Goal: Check status: Check status

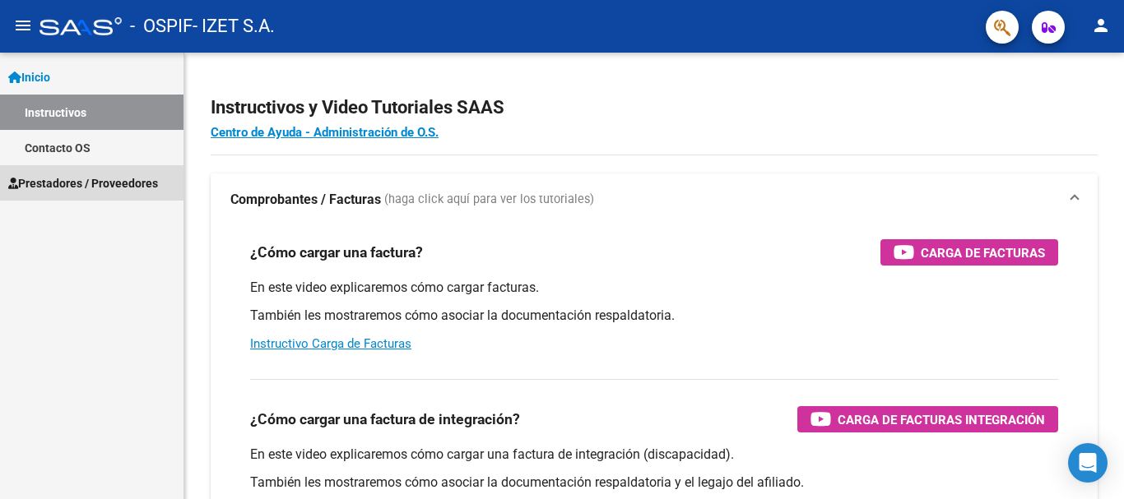
click at [102, 192] on span "Prestadores / Proveedores" at bounding box center [83, 183] width 150 height 18
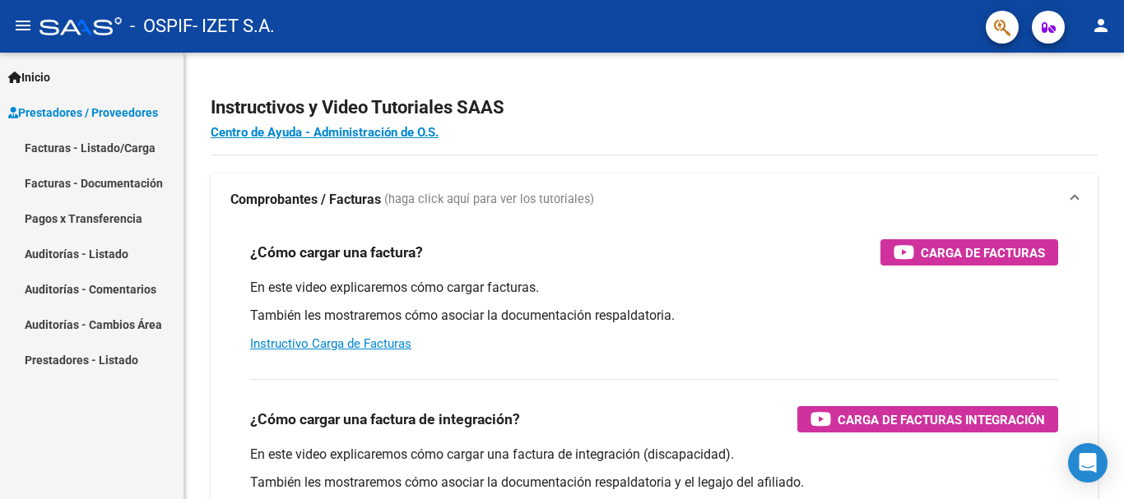
click at [104, 158] on link "Facturas - Listado/Carga" at bounding box center [91, 147] width 183 height 35
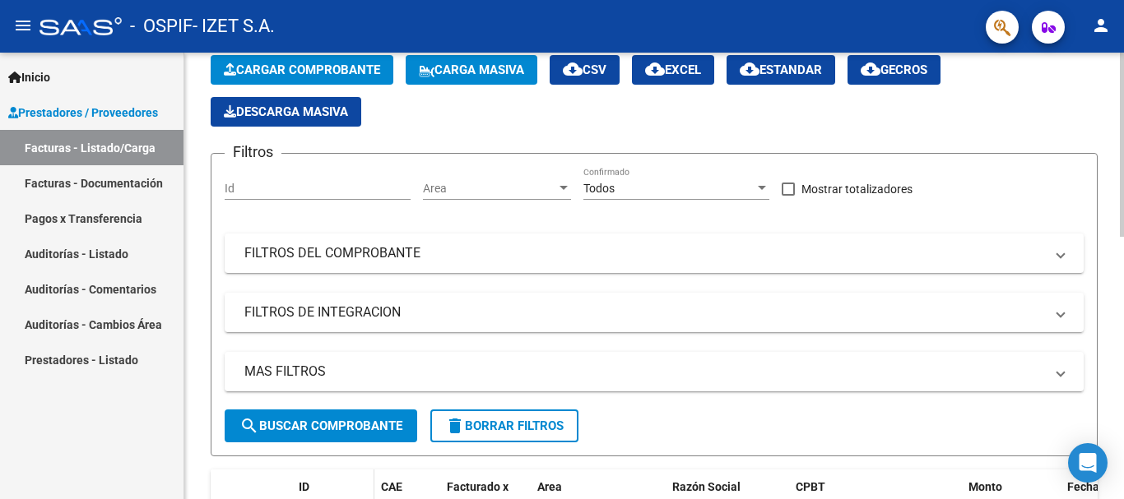
scroll to position [82, 0]
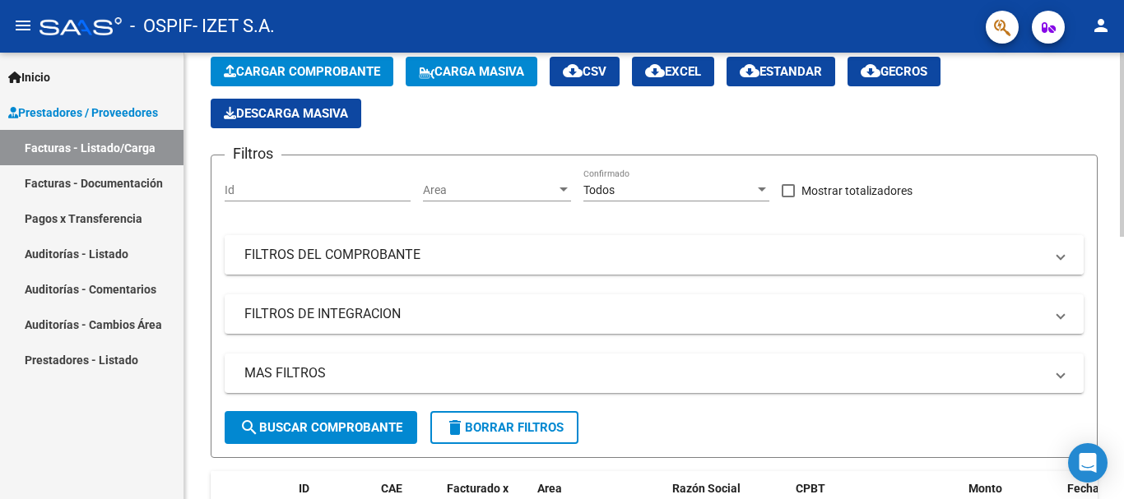
click at [314, 267] on mat-expansion-panel-header "FILTROS DEL COMPROBANTE" at bounding box center [654, 254] width 859 height 39
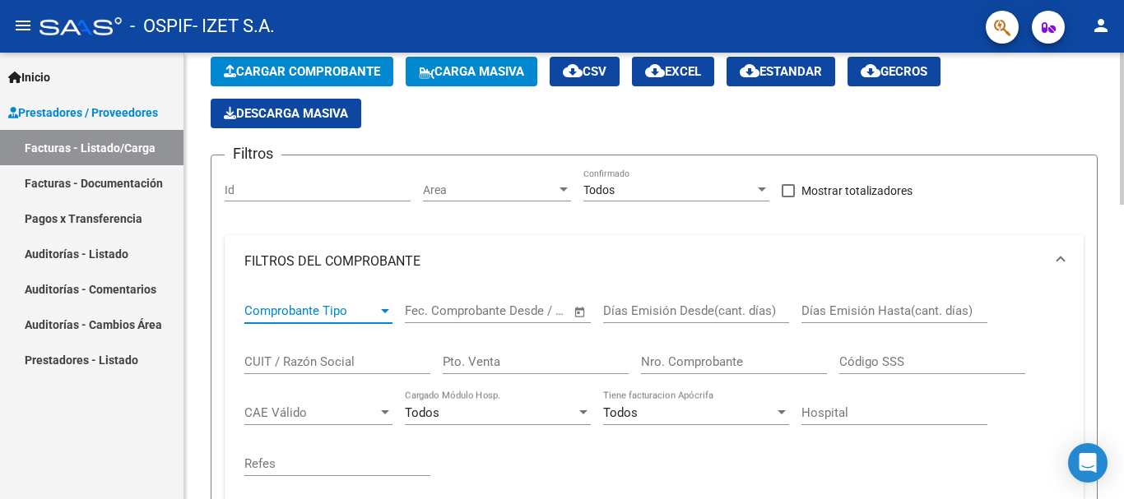
click at [307, 318] on span "Comprobante Tipo" at bounding box center [310, 311] width 133 height 15
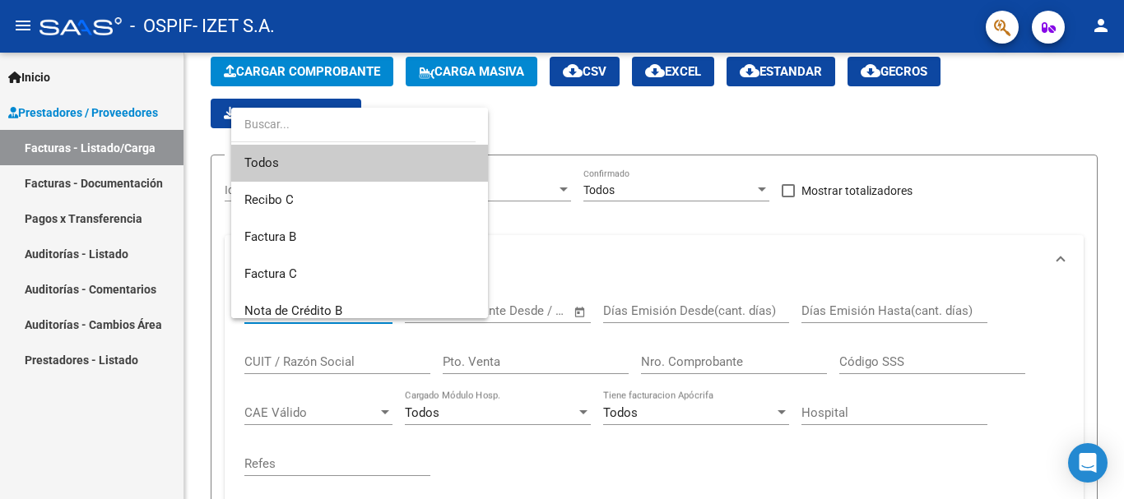
click at [585, 248] on div at bounding box center [562, 249] width 1124 height 499
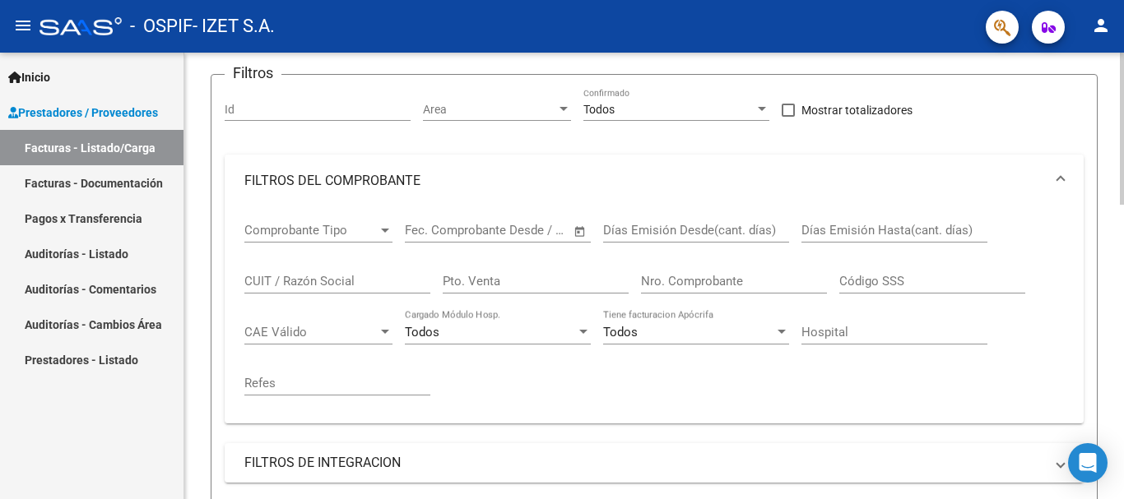
scroll to position [247, 0]
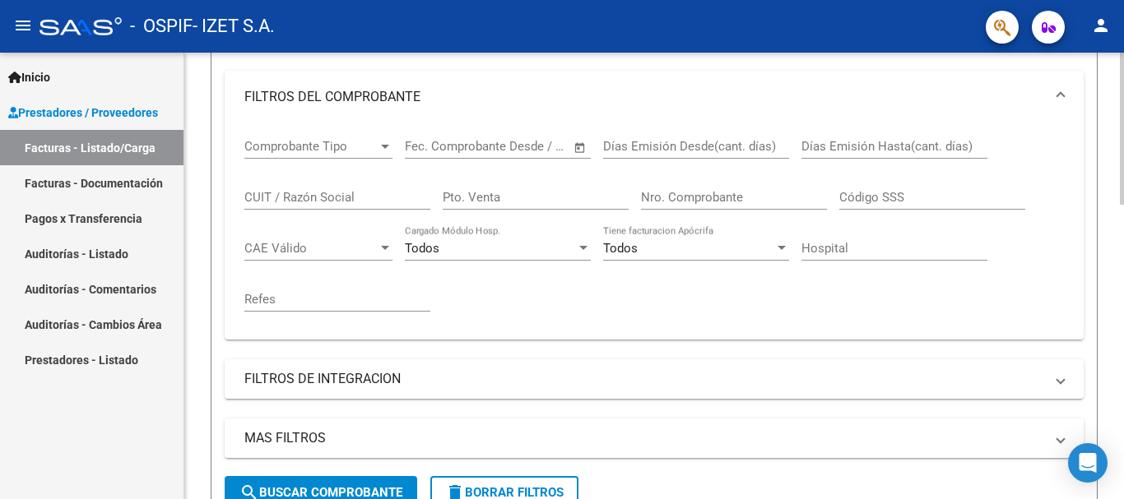
click at [688, 196] on input "Nro. Comprobante" at bounding box center [734, 197] width 186 height 15
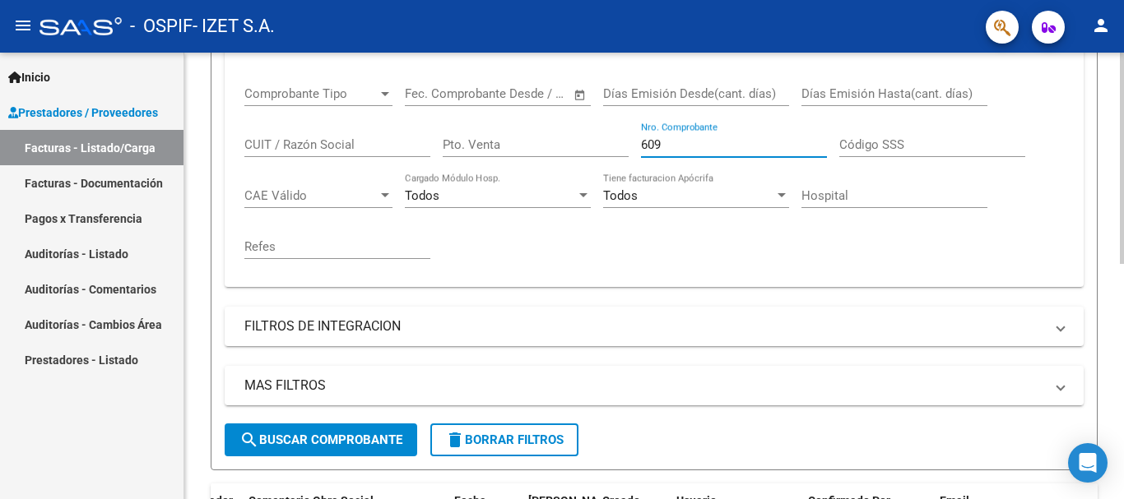
scroll to position [169, 0]
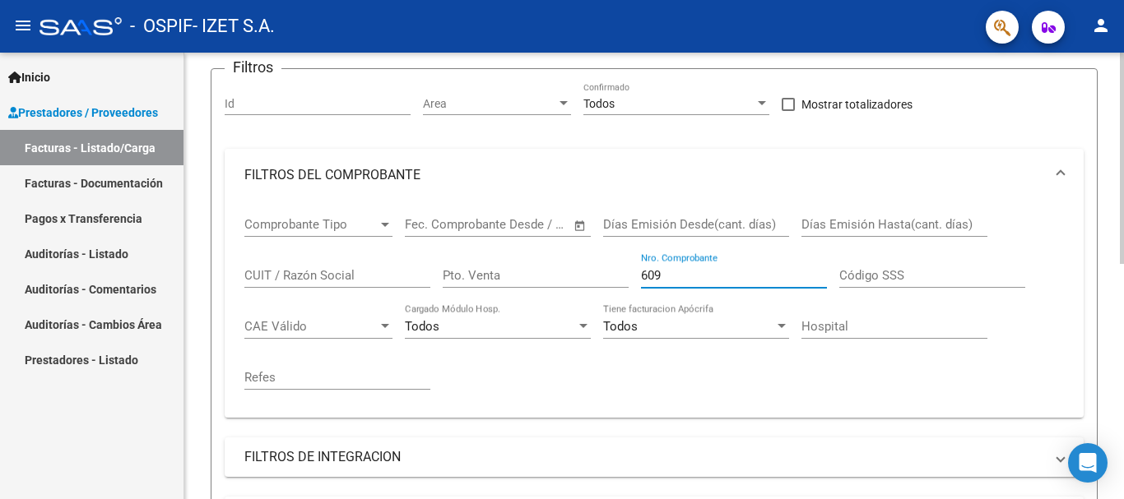
drag, startPoint x: 692, startPoint y: 268, endPoint x: 607, endPoint y: 277, distance: 85.2
click at [615, 277] on div "Comprobante Tipo Comprobante Tipo Fecha inicio – Fecha fin Fec. Comprobante Des…" at bounding box center [653, 303] width 819 height 203
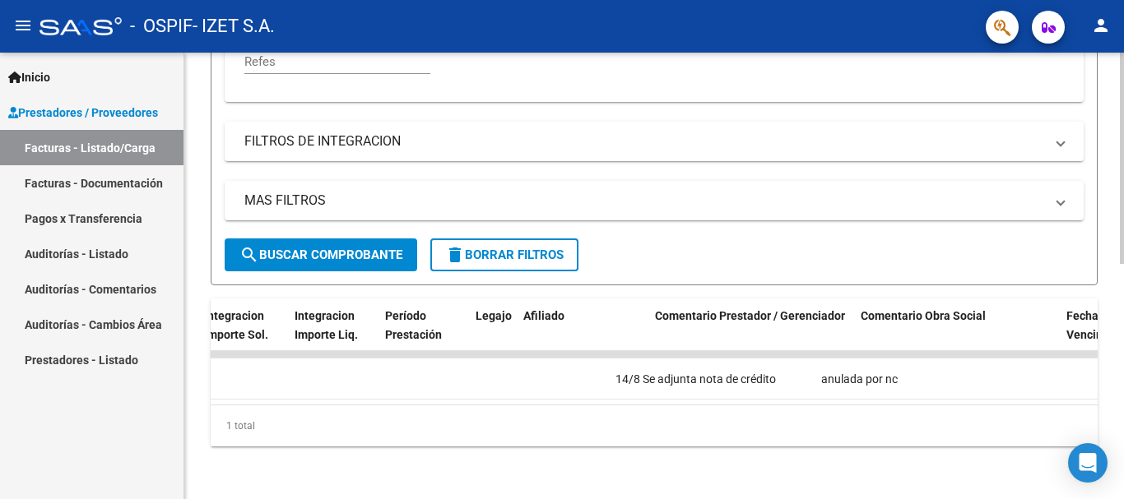
scroll to position [0, 1970]
type input "849"
drag, startPoint x: 740, startPoint y: 408, endPoint x: 680, endPoint y: 421, distance: 61.5
click at [685, 420] on div "1 total" at bounding box center [654, 426] width 887 height 41
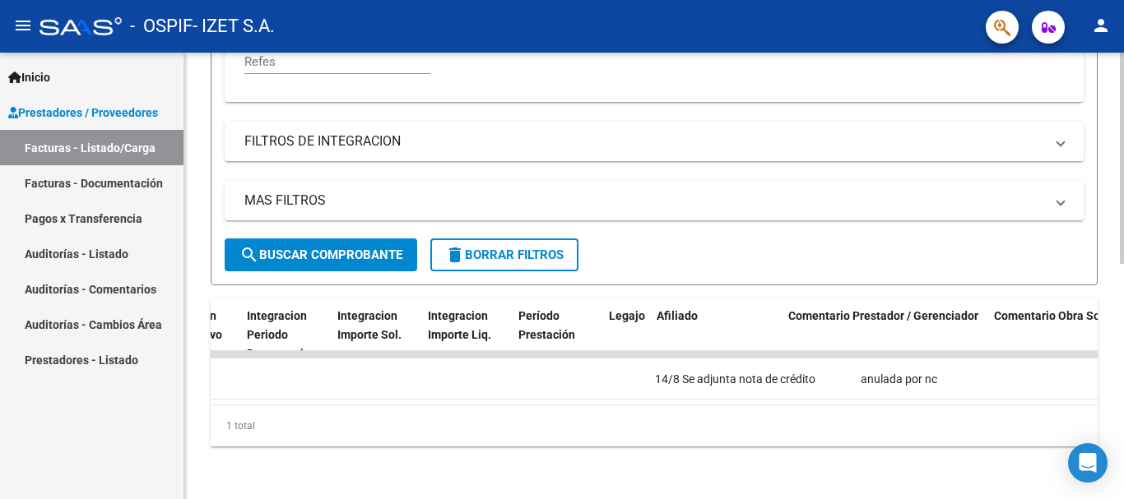
scroll to position [0, 1836]
click at [582, 392] on datatable-body "78592 Discapacidad Sin Recupero IZET S.A. 30715153390 Factura A: 2 - 849 $ 475.…" at bounding box center [654, 377] width 887 height 53
click at [568, 329] on div "Período Prestación" at bounding box center [556, 326] width 77 height 38
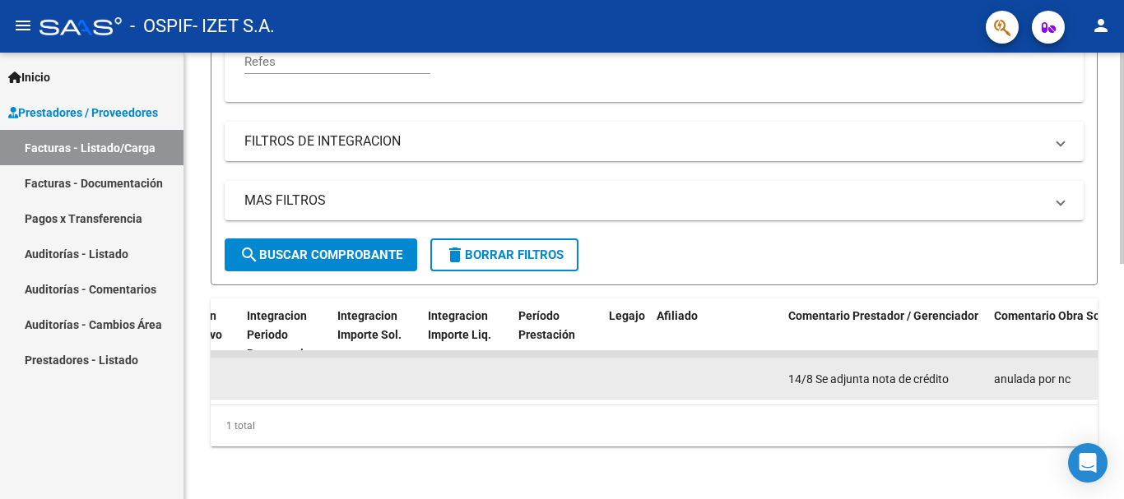
click at [564, 359] on datatable-body-cell at bounding box center [557, 379] width 90 height 40
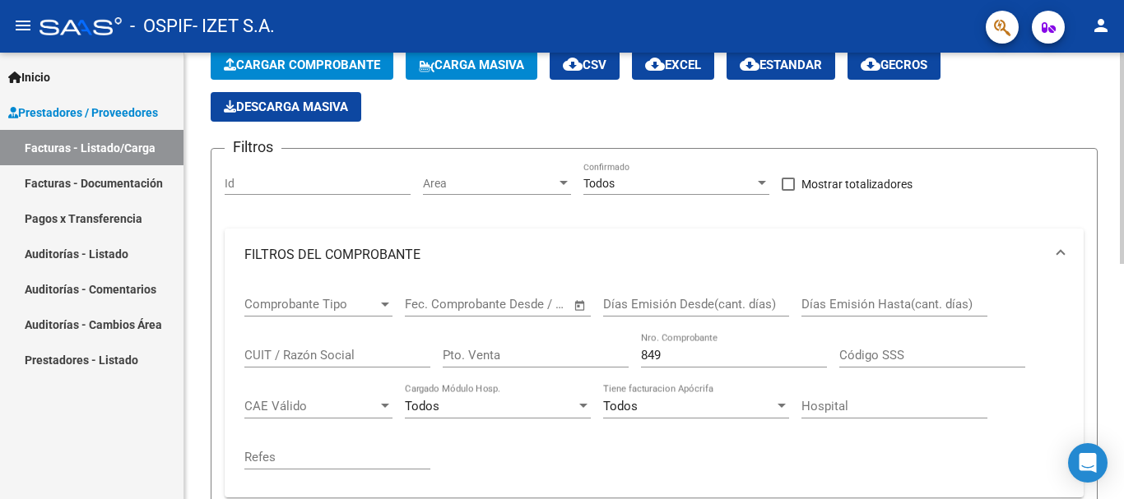
scroll to position [86, 0]
